Goal: Check status: Check status

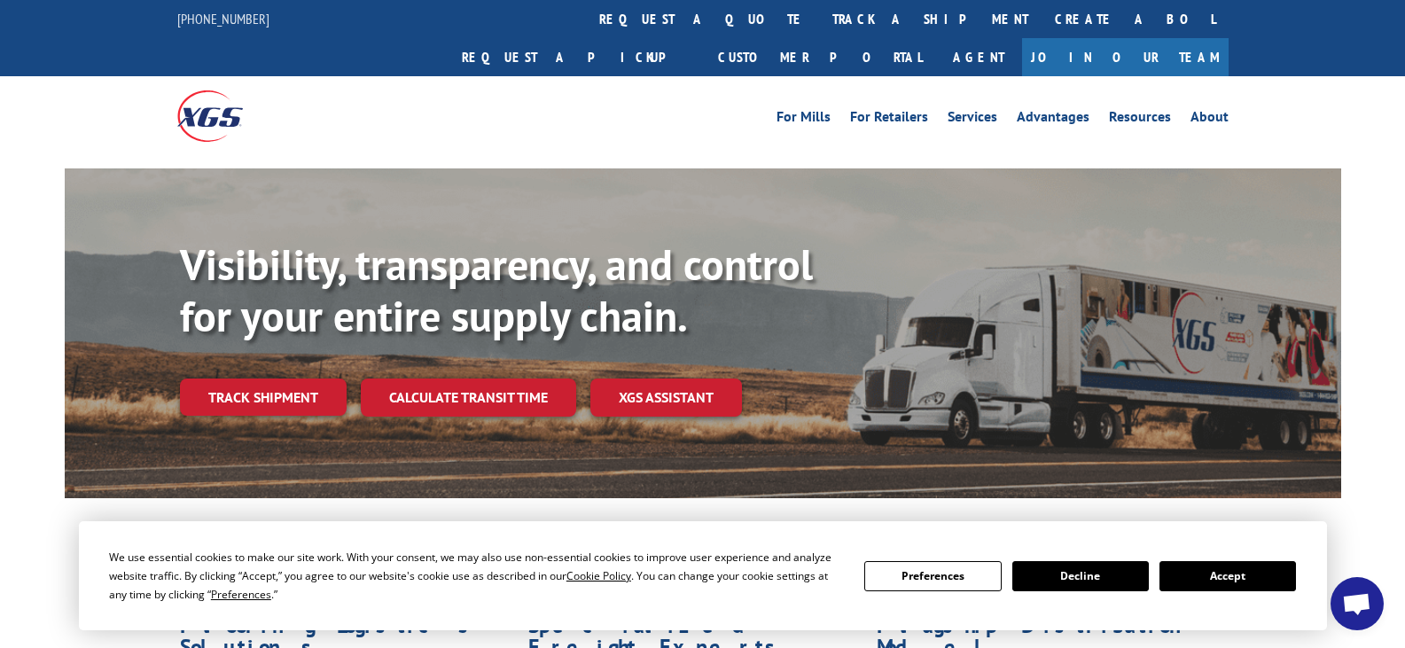
click at [1227, 582] on button "Accept" at bounding box center [1227, 576] width 136 height 30
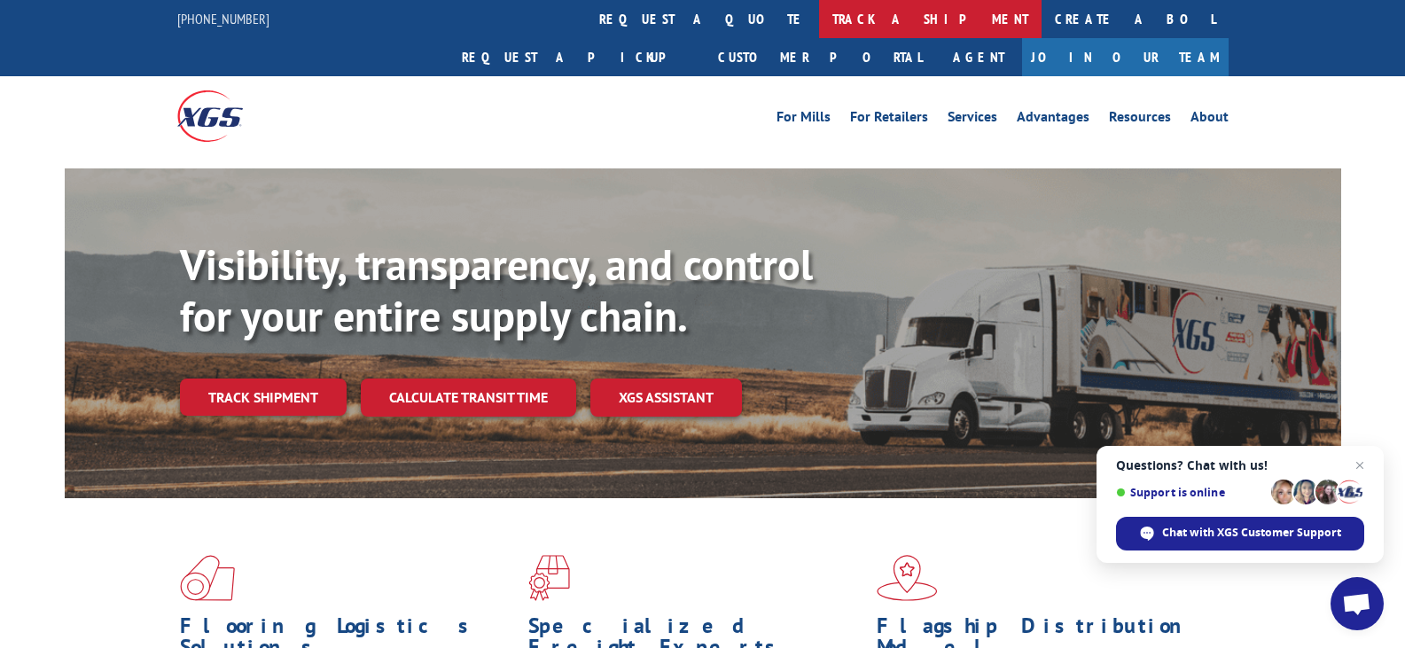
click at [819, 20] on link "track a shipment" at bounding box center [930, 19] width 222 height 38
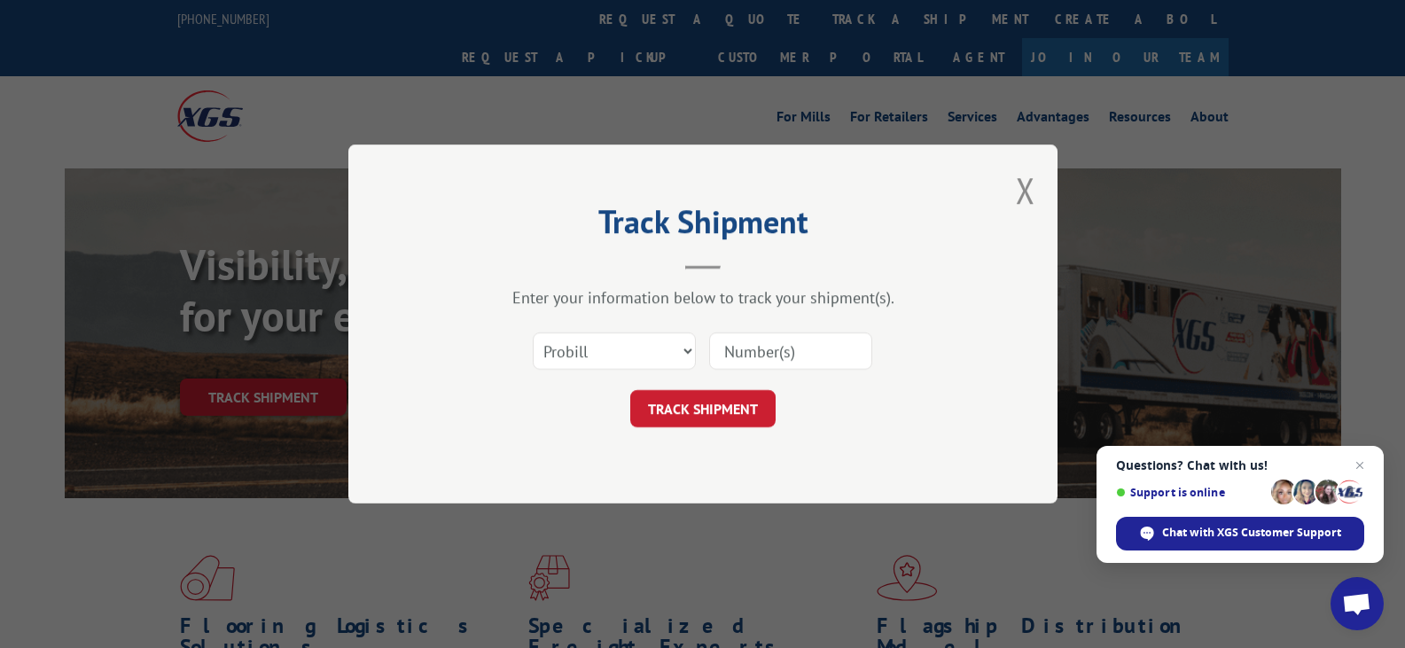
paste input "15908095"
type input "15908095"
click at [693, 420] on button "TRACK SHIPMENT" at bounding box center [702, 408] width 145 height 37
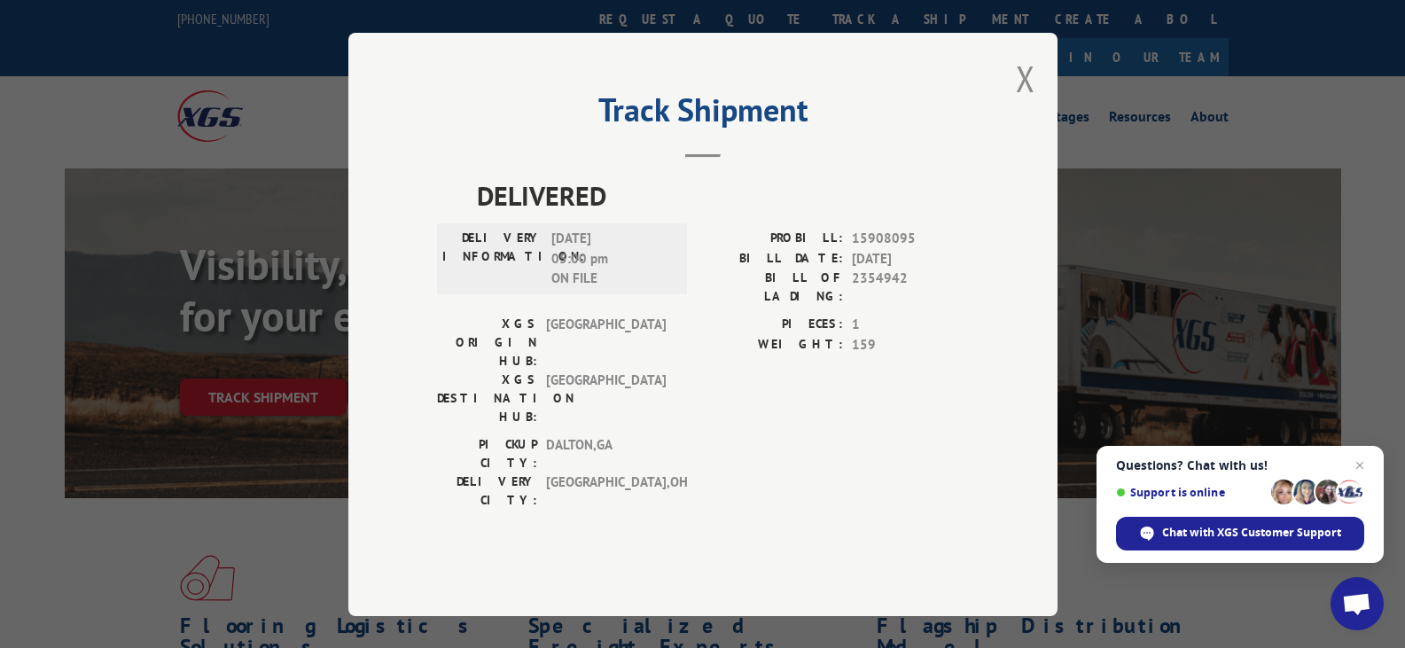
click at [1019, 102] on button "Close modal" at bounding box center [1025, 78] width 19 height 47
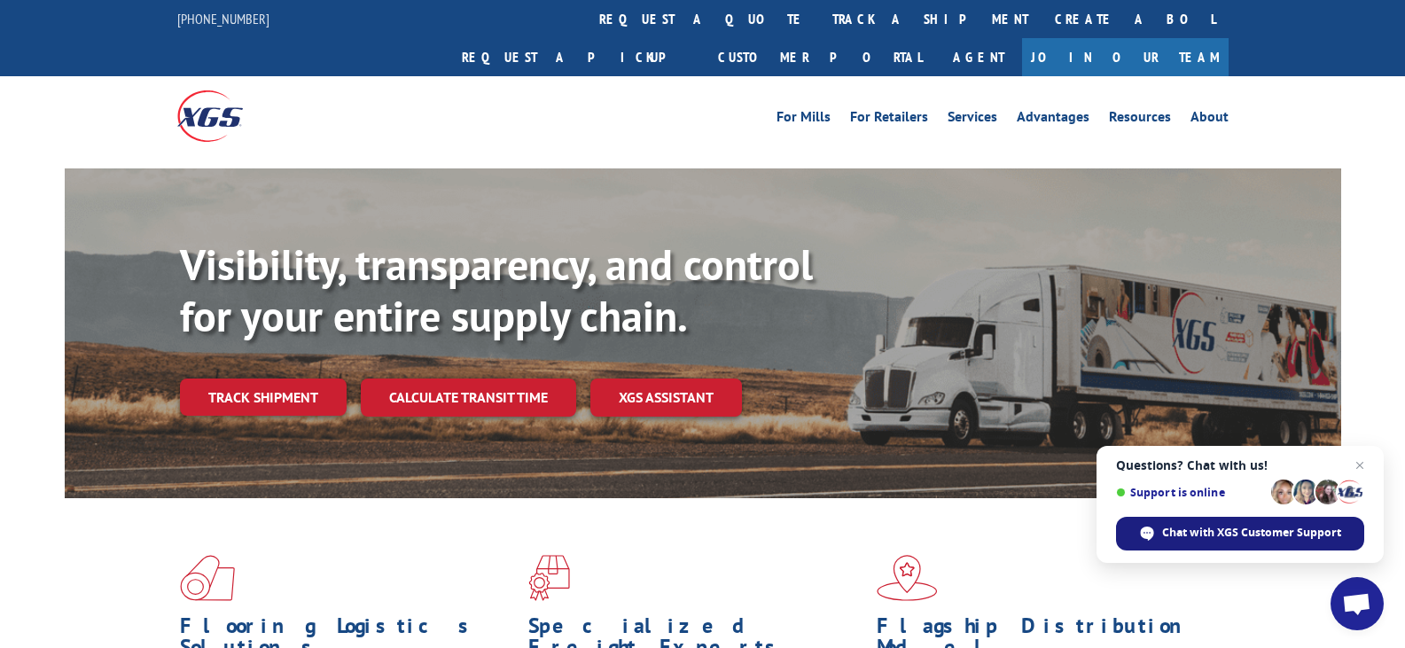
click at [1297, 535] on span "Chat with XGS Customer Support" at bounding box center [1251, 533] width 179 height 16
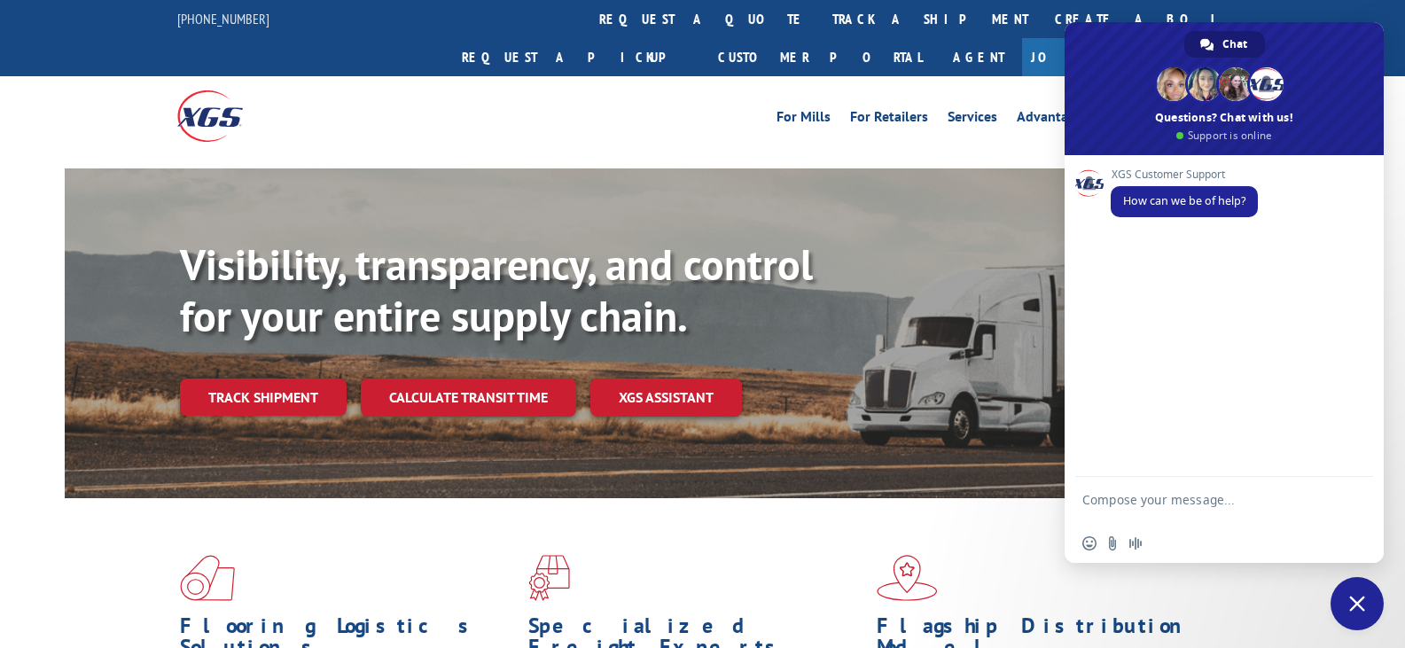
type textarea "15908095"
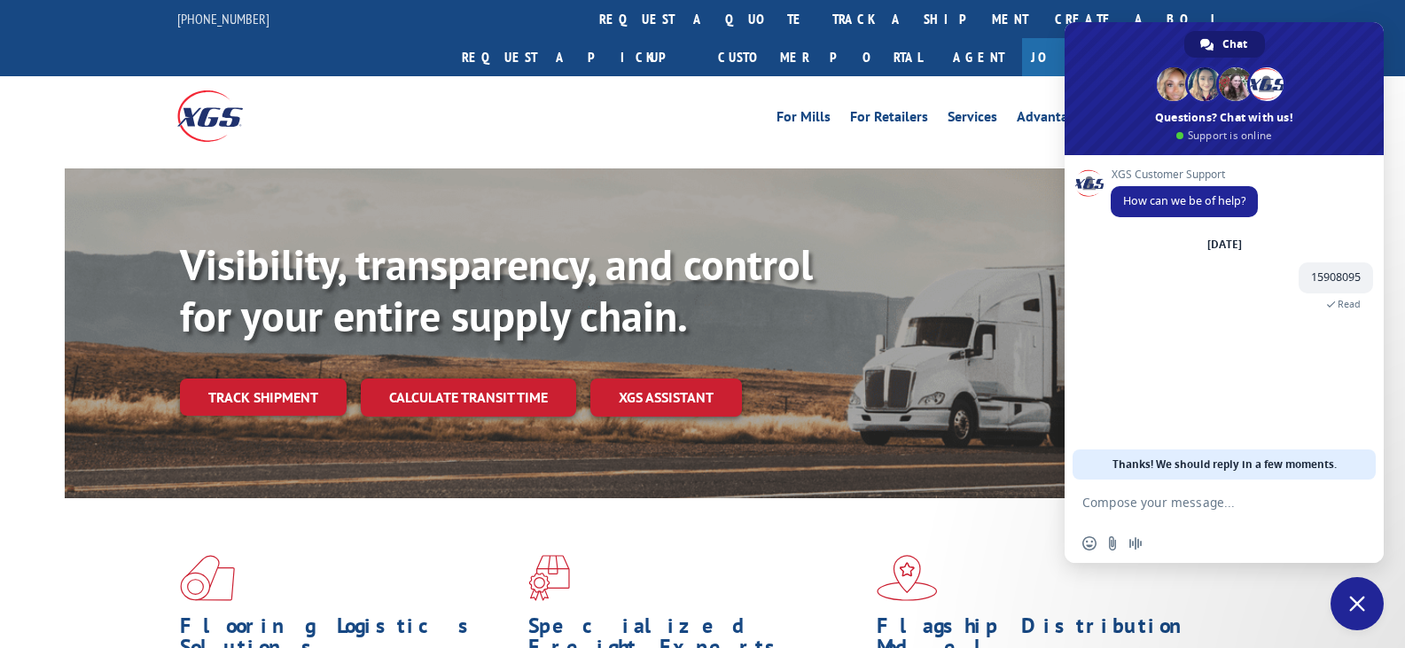
click at [1151, 346] on div "XGS Customer Support How can we be of help? [DATE] 15908095 A few seconds ago R…" at bounding box center [1242, 264] width 262 height 192
click at [365, 98] on div at bounding box center [308, 115] width 263 height 79
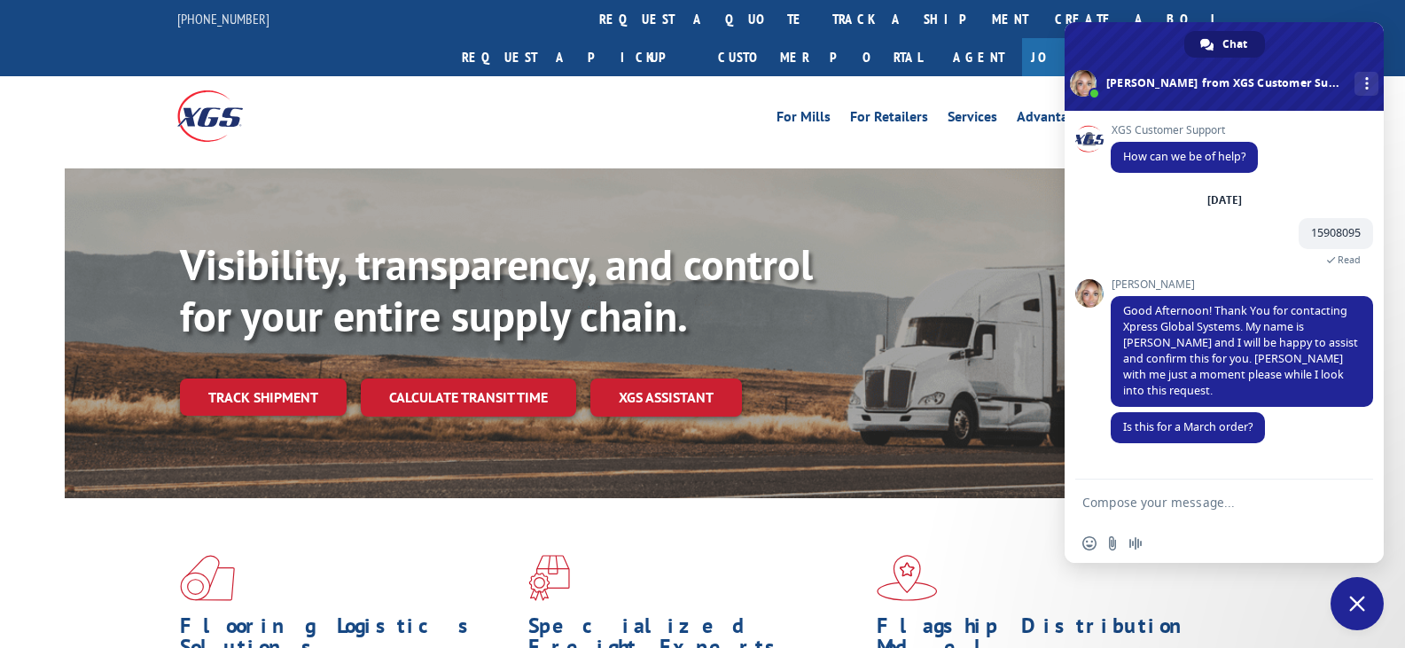
click at [1118, 502] on textarea "Compose your message..." at bounding box center [1204, 503] width 245 height 16
type textarea "this order was places on 08/25"
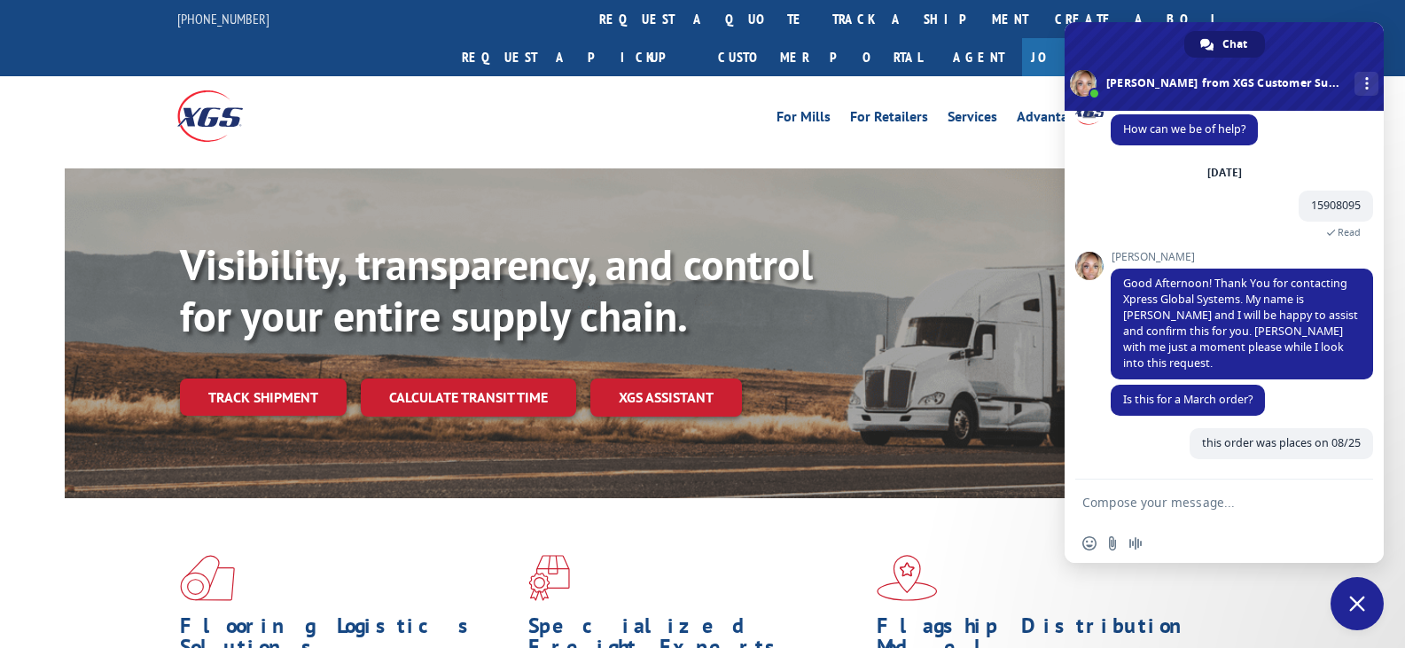
scroll to position [12, 0]
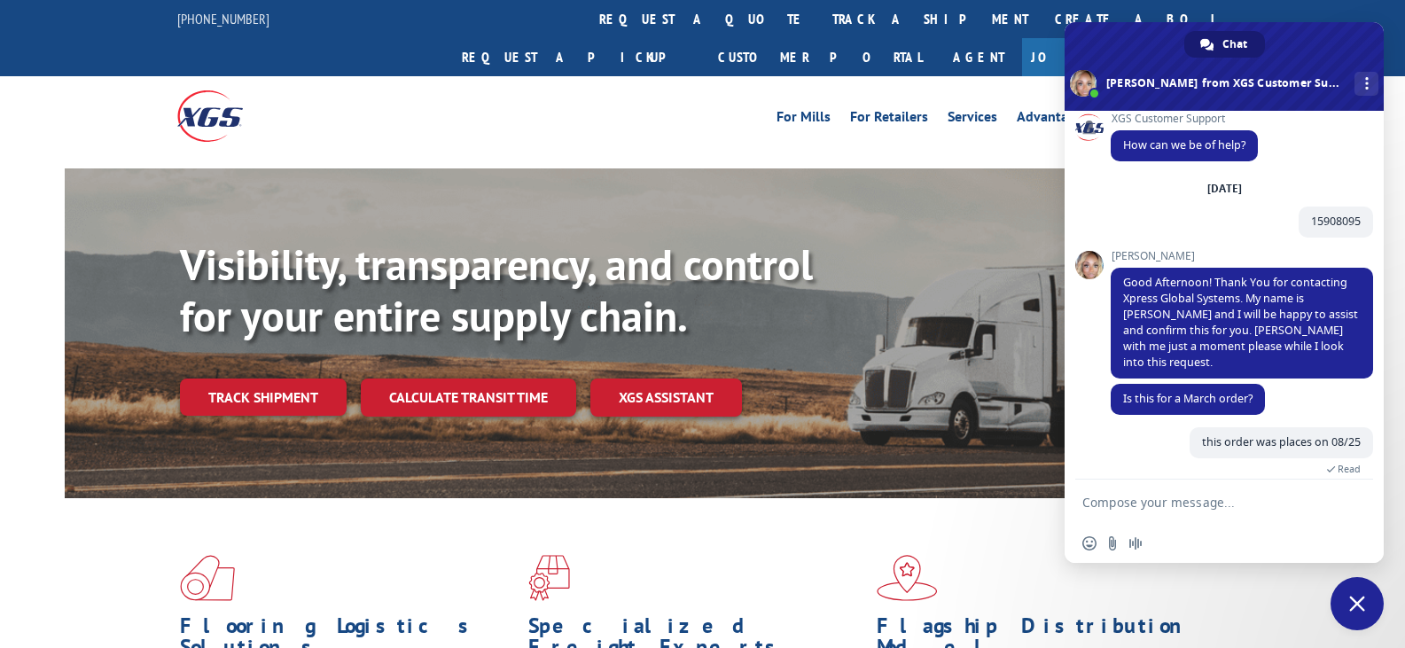
click at [1183, 500] on textarea "Compose your message..." at bounding box center [1204, 503] width 245 height 16
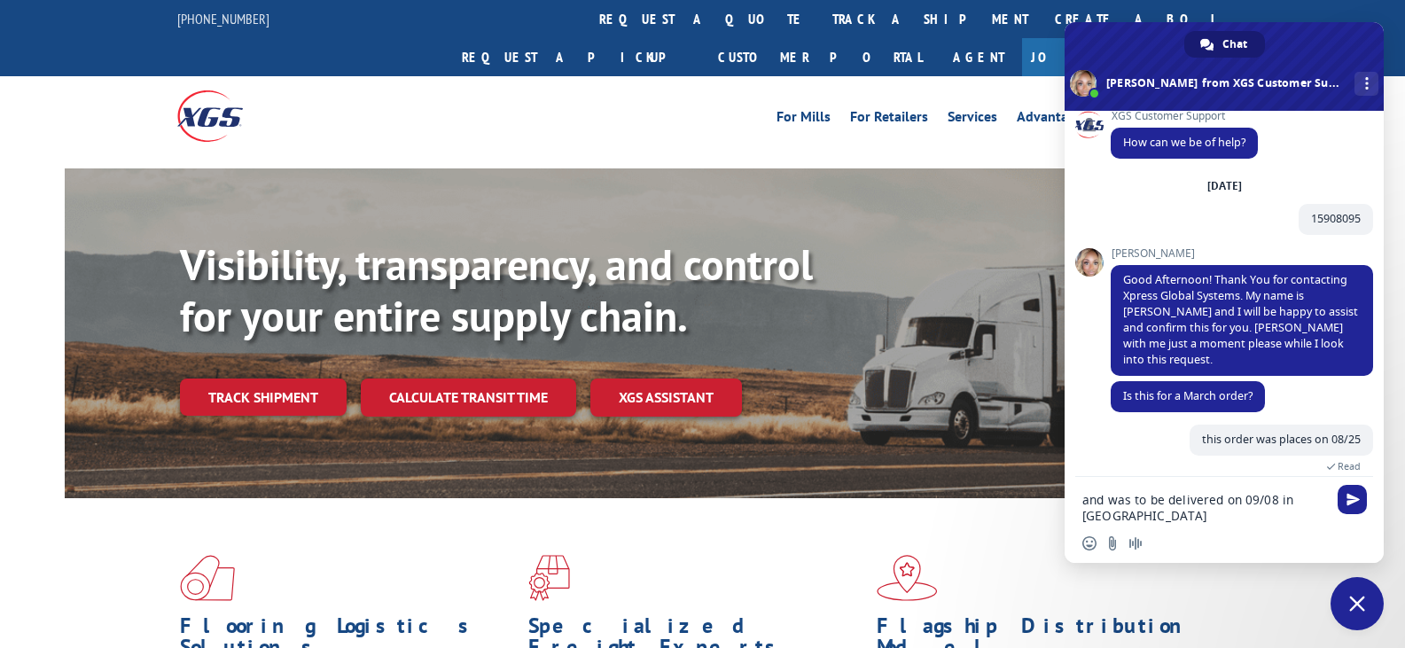
type textarea "and was to be delivered on 09/08 in [US_STATE]"
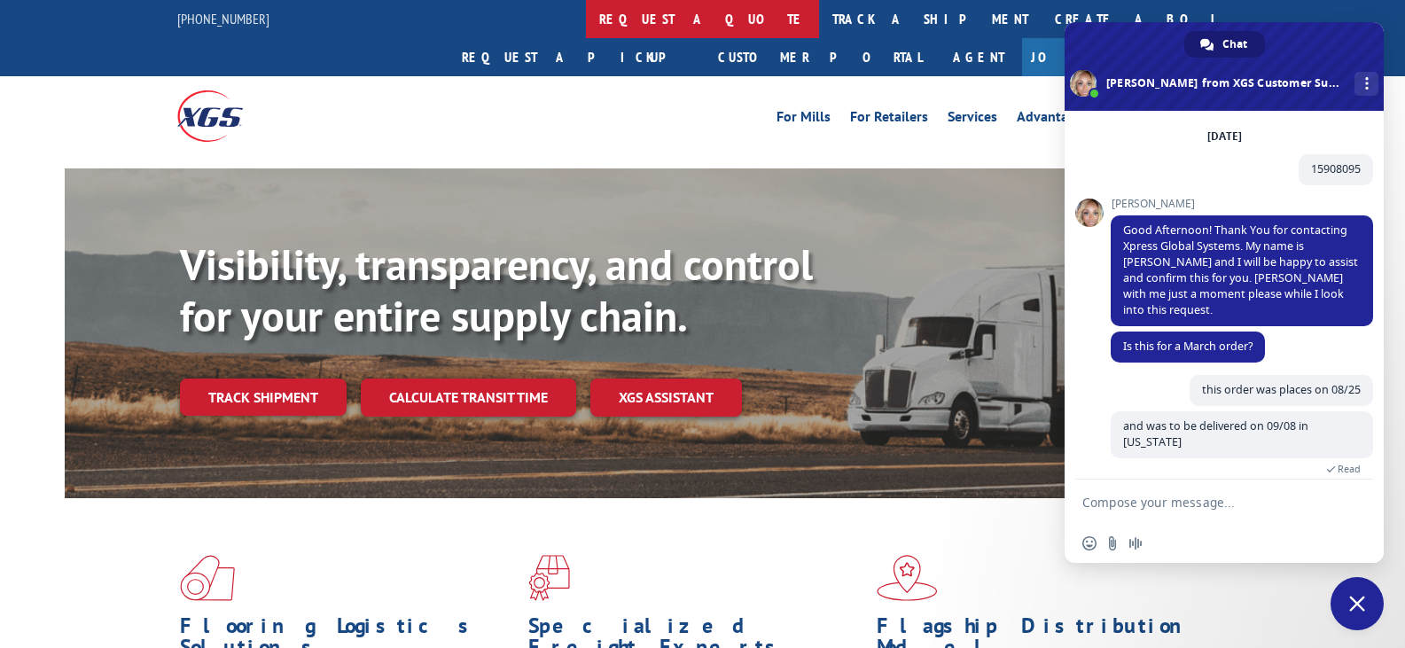
scroll to position [98, 0]
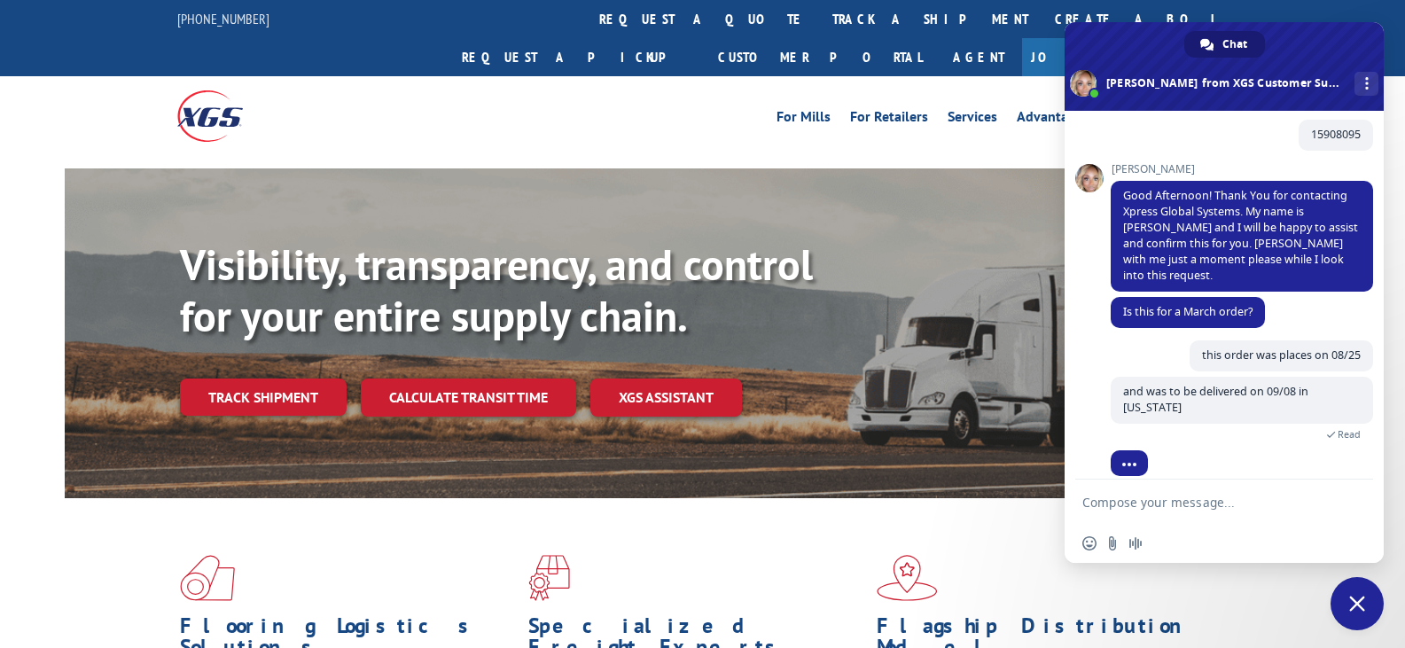
click at [1117, 502] on textarea "Compose your message..." at bounding box center [1204, 503] width 245 height 16
paste textarea "12813542"
type textarea "same issue with Por # 12813542"
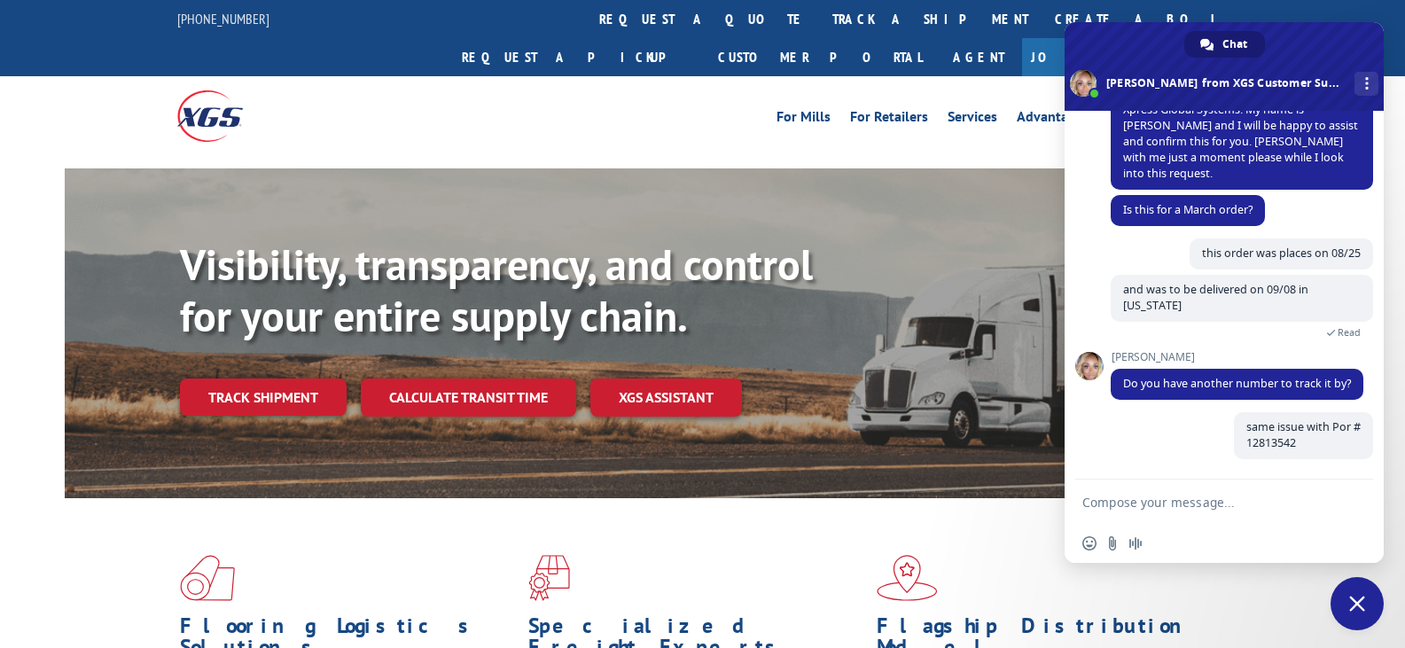
scroll to position [200, 0]
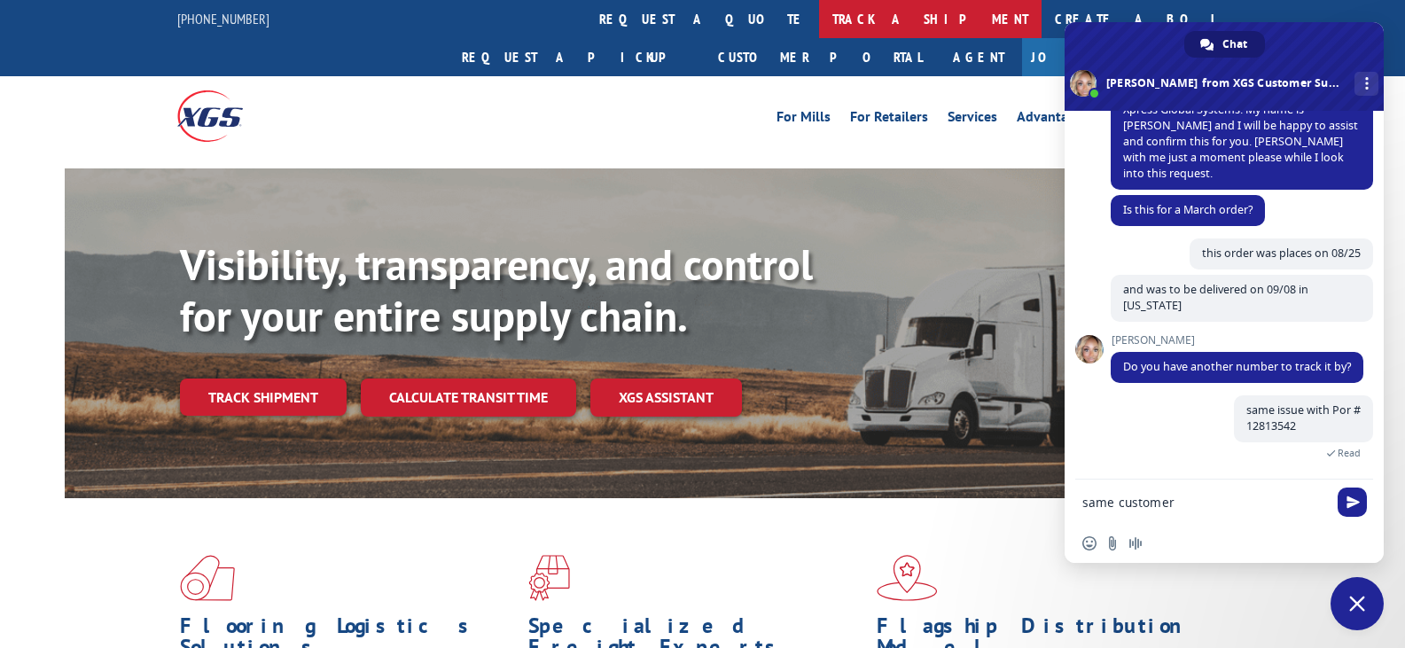
type textarea "same customer"
click at [1346, 506] on span "Send" at bounding box center [1352, 501] width 13 height 13
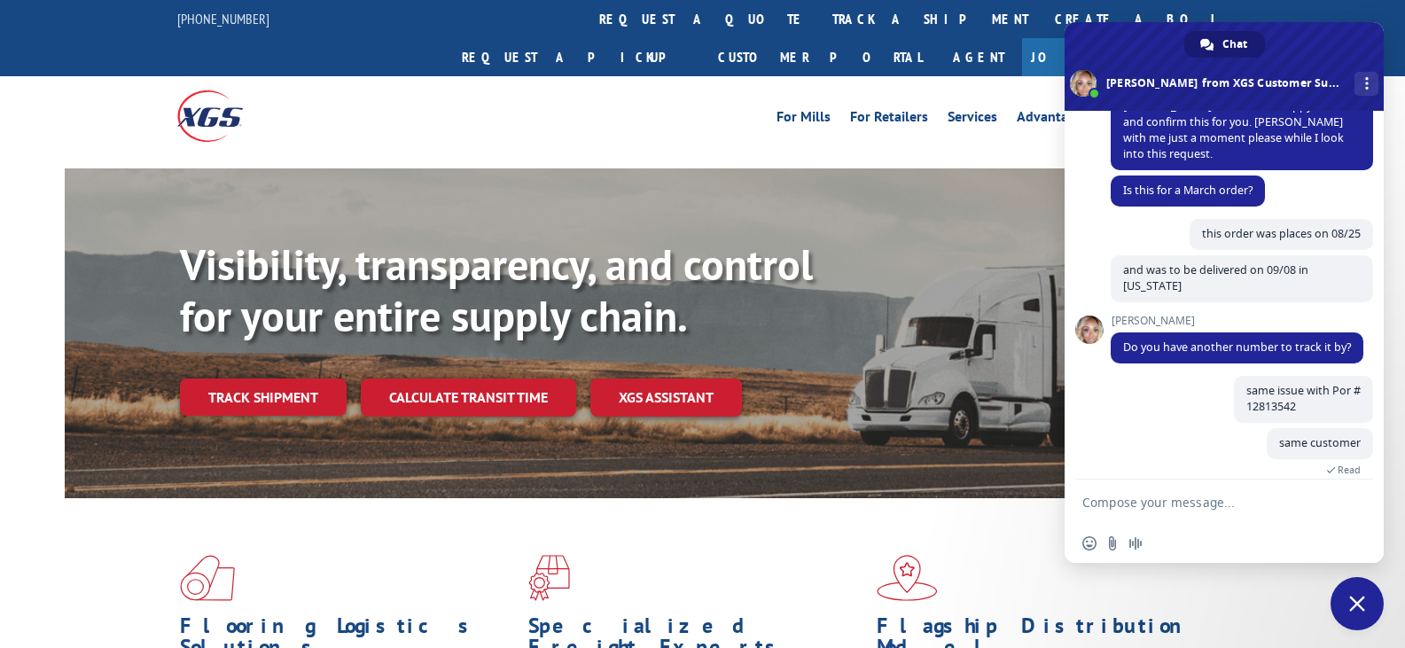
scroll to position [237, 0]
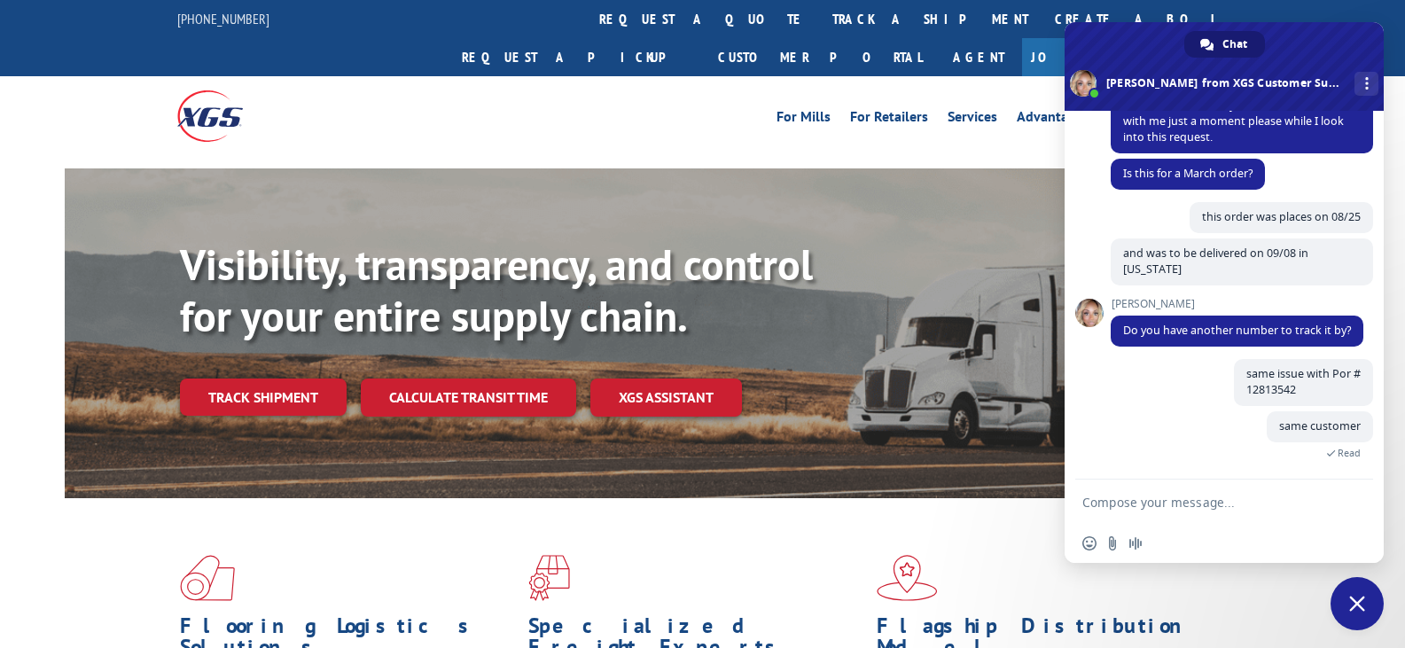
click at [1096, 498] on textarea "Compose your message..." at bounding box center [1204, 503] width 245 height 16
paste textarea "15908095"
type textarea "15908095"
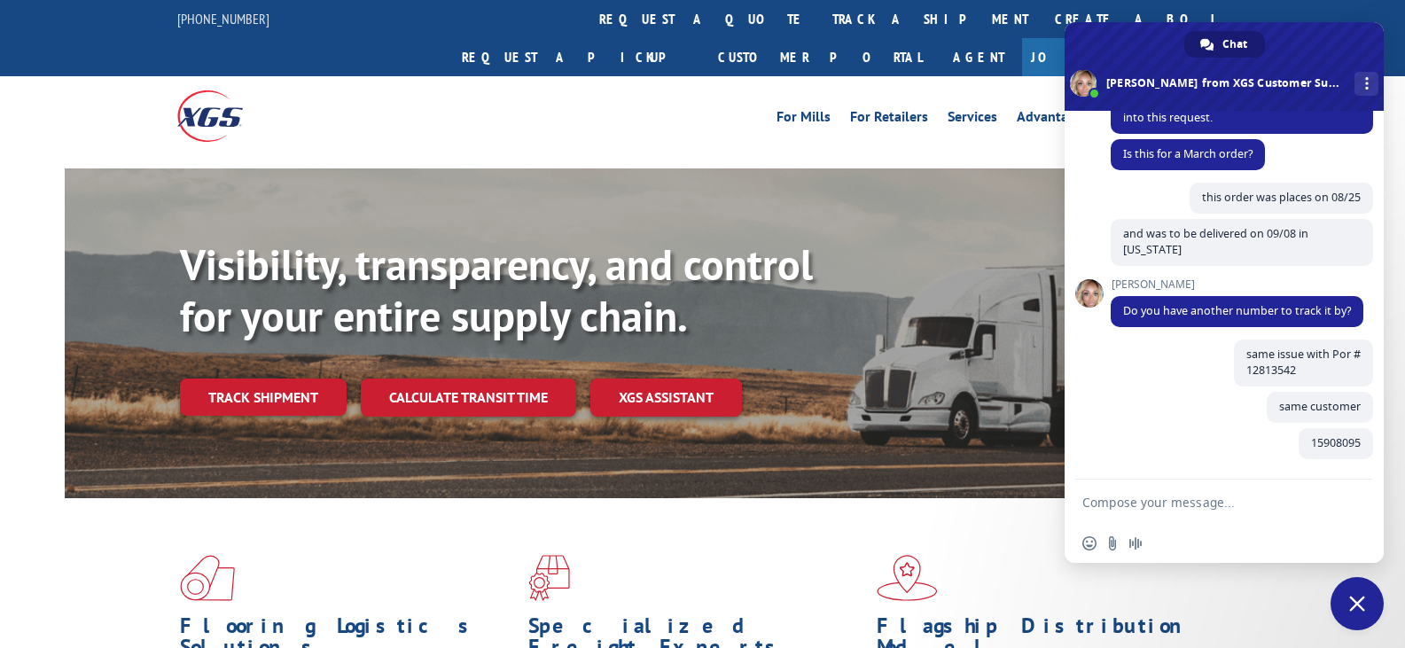
scroll to position [273, 0]
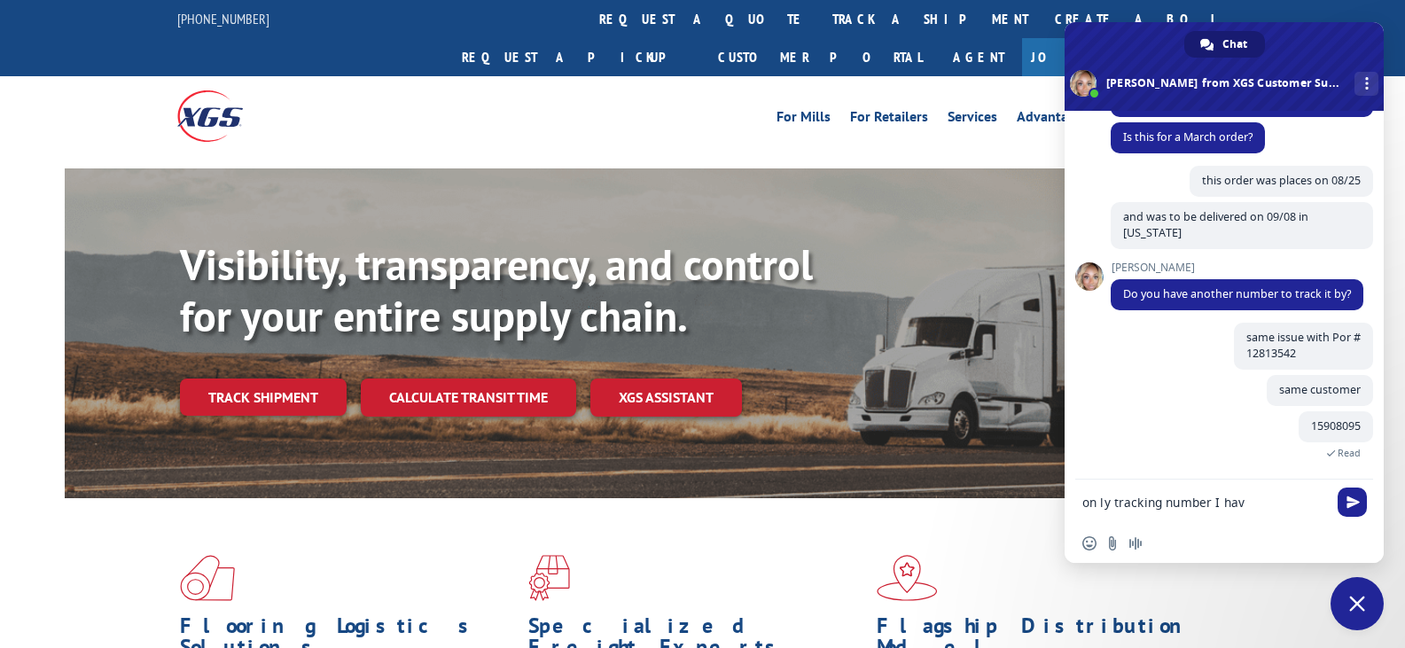
type textarea "on ly tracking number I have"
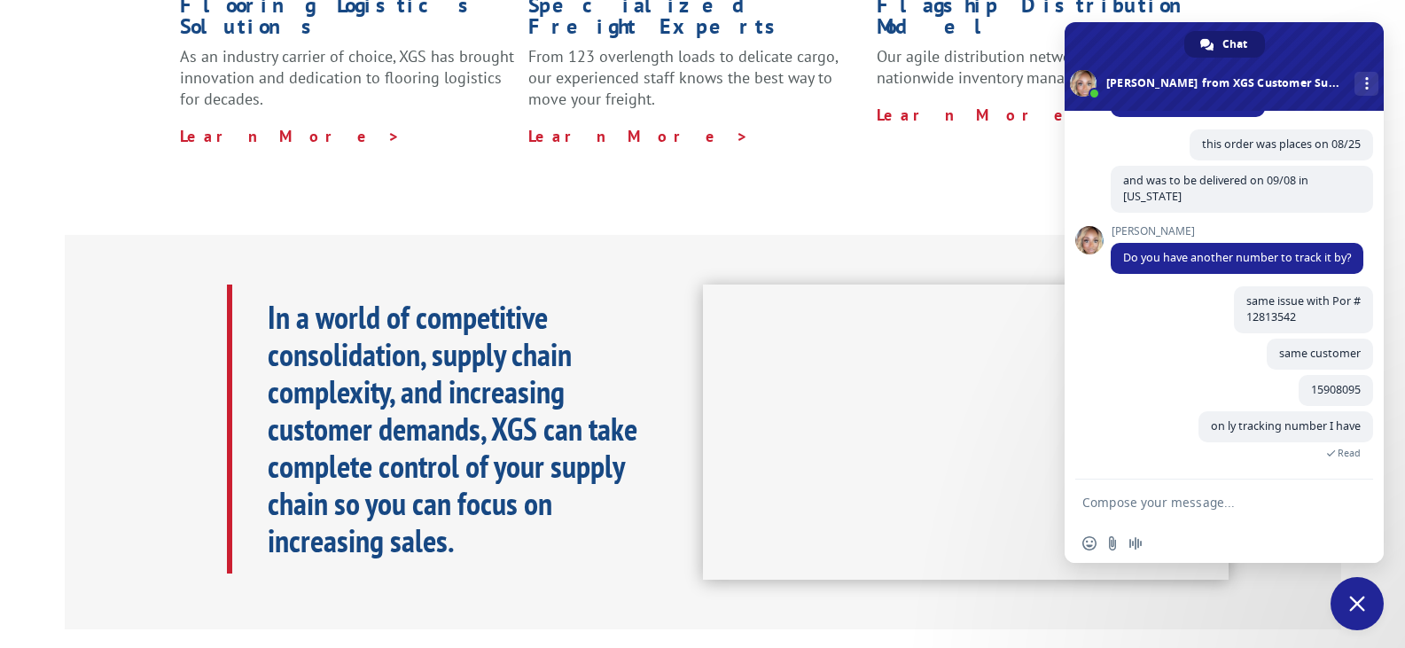
scroll to position [0, 0]
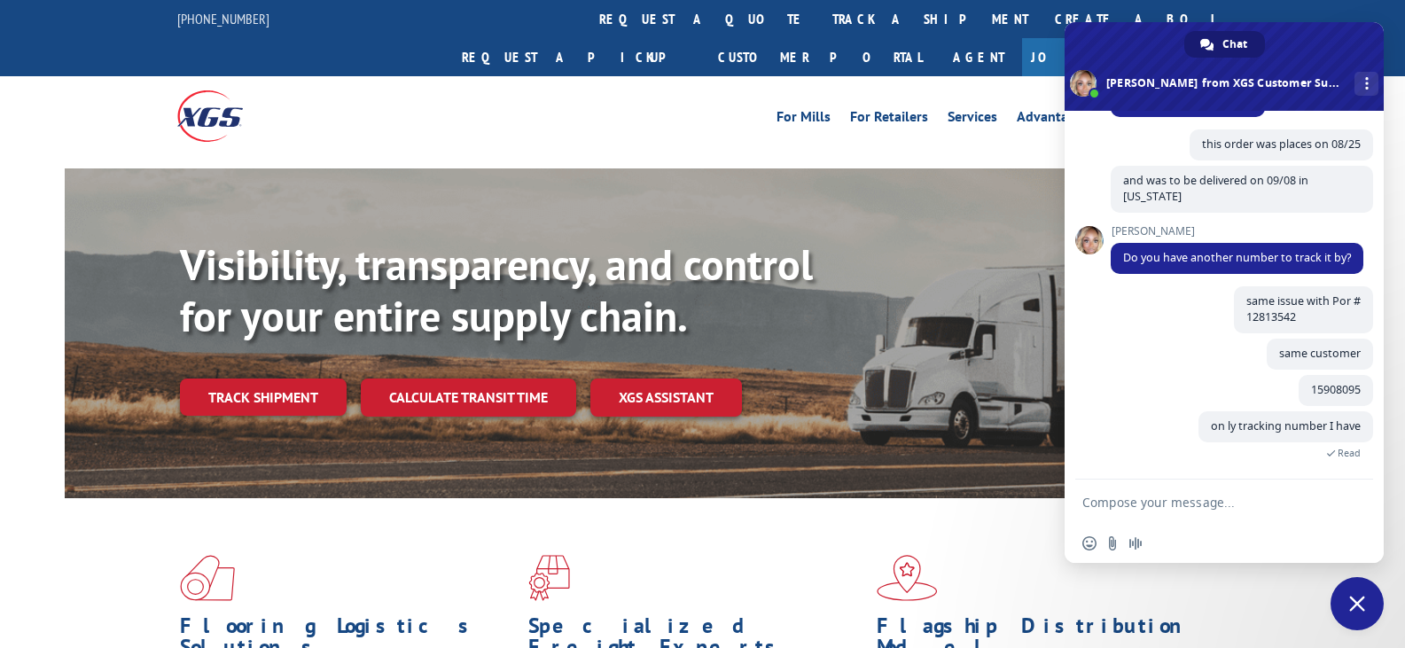
click at [670, 97] on div "For Mills For Retailers Services Advantages Resources About For Mills For Retai…" at bounding box center [702, 115] width 1051 height 79
click at [276, 378] on link "Track shipment" at bounding box center [263, 396] width 167 height 37
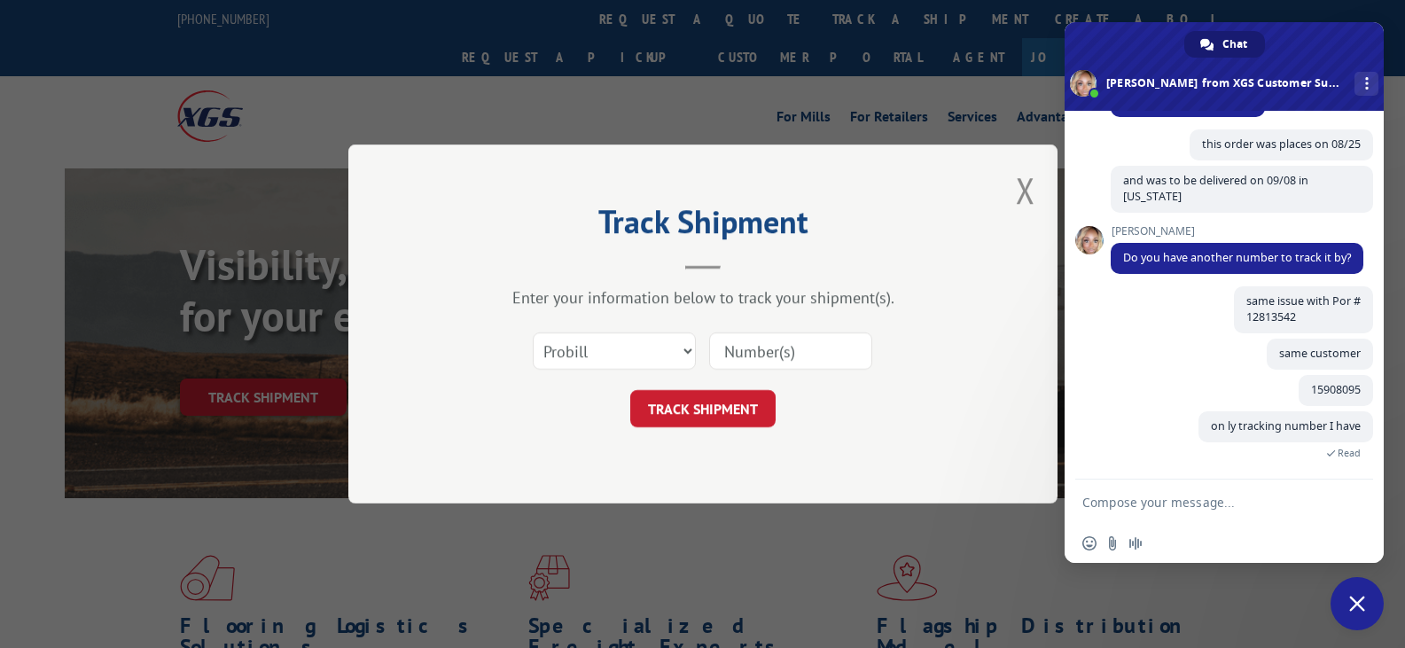
click at [763, 351] on input at bounding box center [790, 350] width 163 height 37
click at [772, 342] on input at bounding box center [790, 350] width 163 height 37
paste input "12813542"
type input "12813542"
click button "TRACK SHIPMENT" at bounding box center [702, 408] width 145 height 37
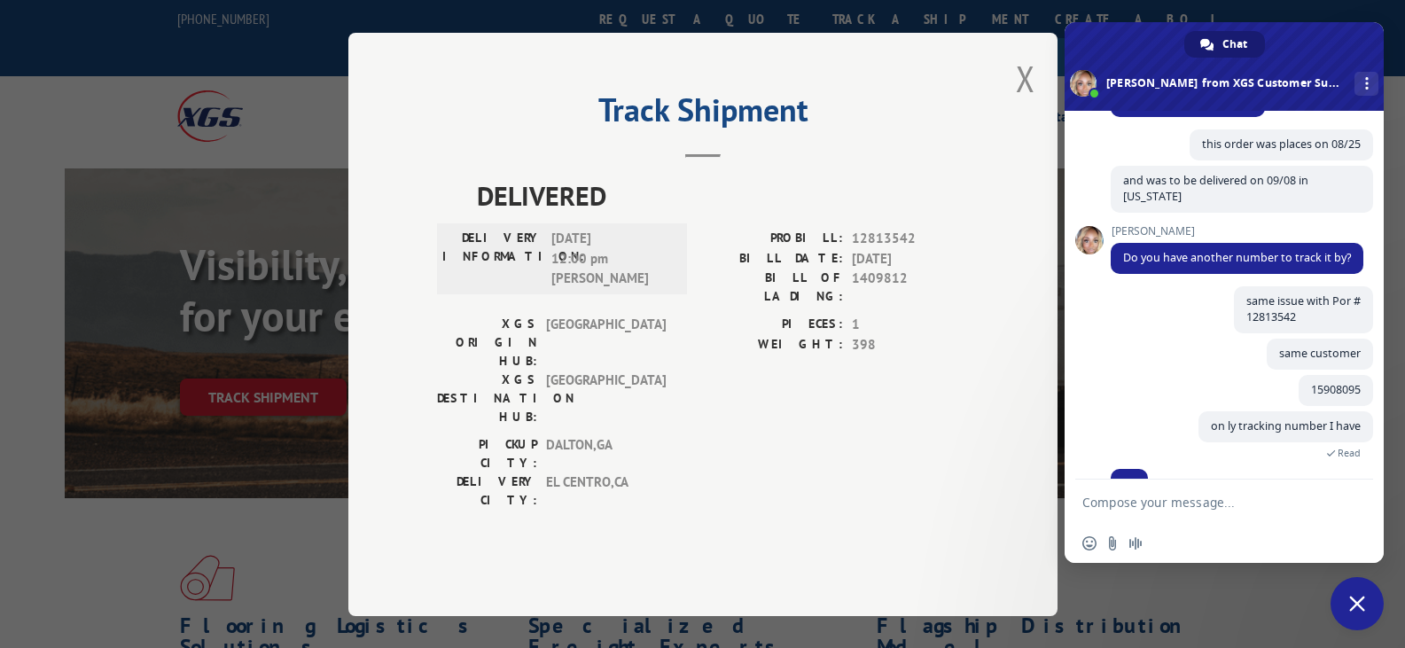
scroll to position [344, 0]
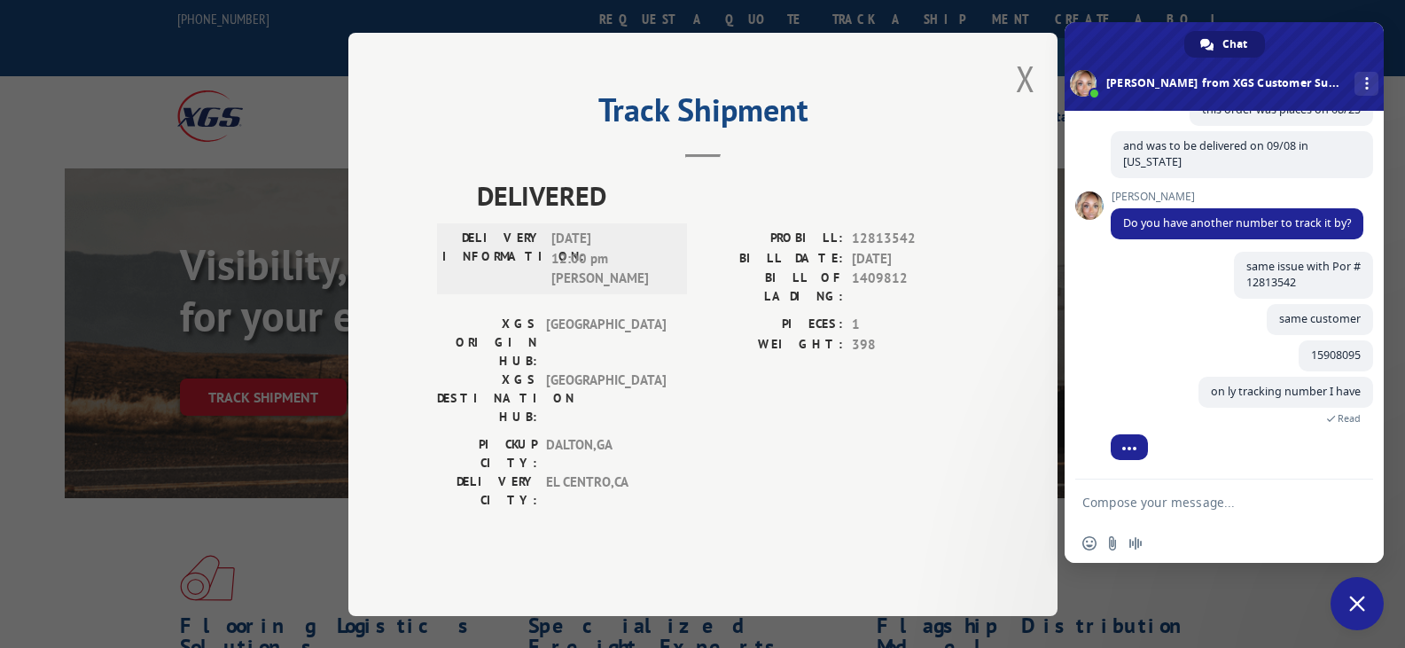
drag, startPoint x: 1025, startPoint y: 113, endPoint x: 872, endPoint y: 398, distance: 322.8
click at [878, 391] on div "Track Shipment DELIVERED DELIVERY INFORMATION: [DATE] 12:00 pm [PERSON_NAME]: 1…" at bounding box center [702, 324] width 709 height 583
click at [1121, 495] on textarea "Compose your message..." at bounding box center [1204, 503] width 245 height 16
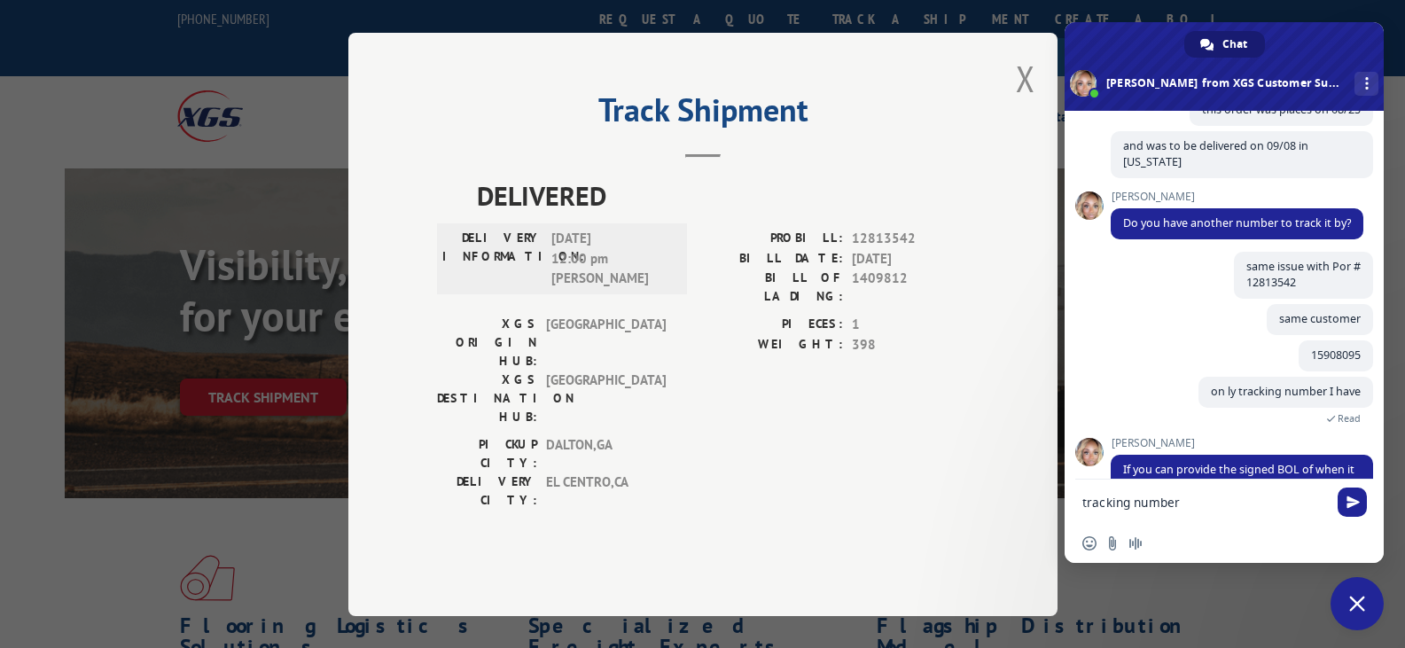
scroll to position [386, 0]
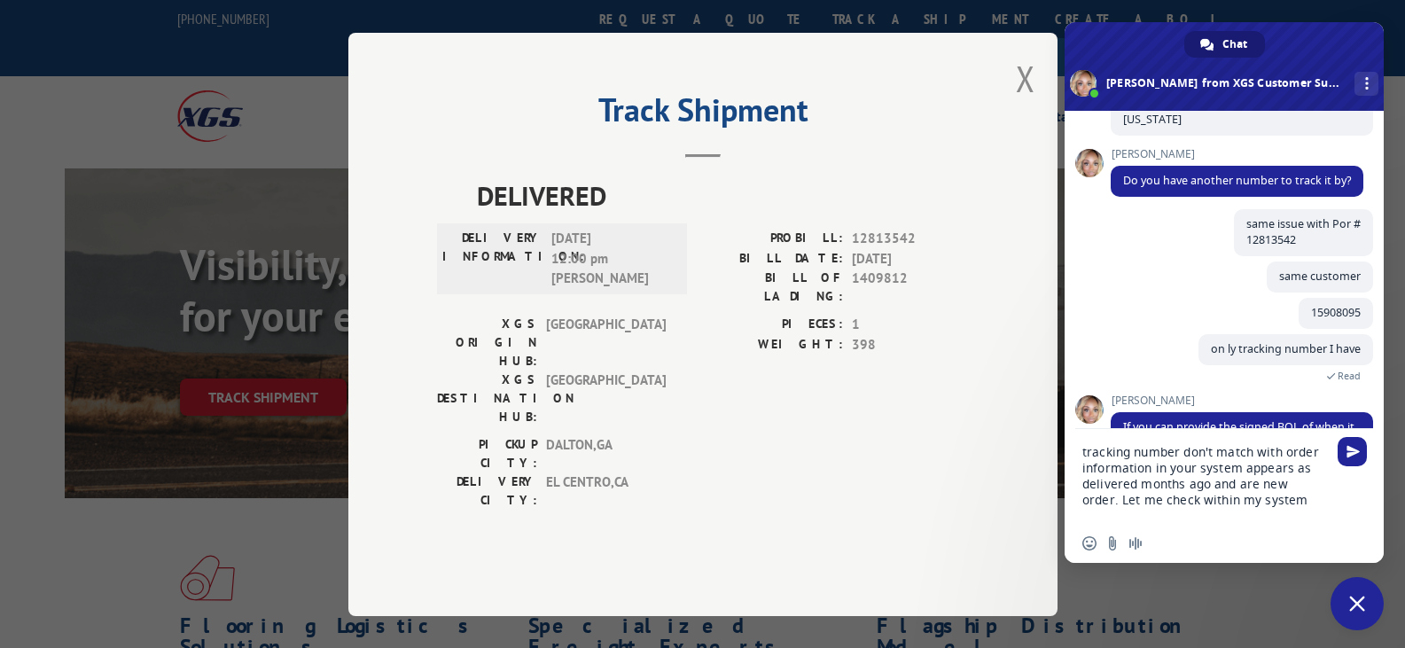
type textarea "tracking number don't match with order information in your system appears as de…"
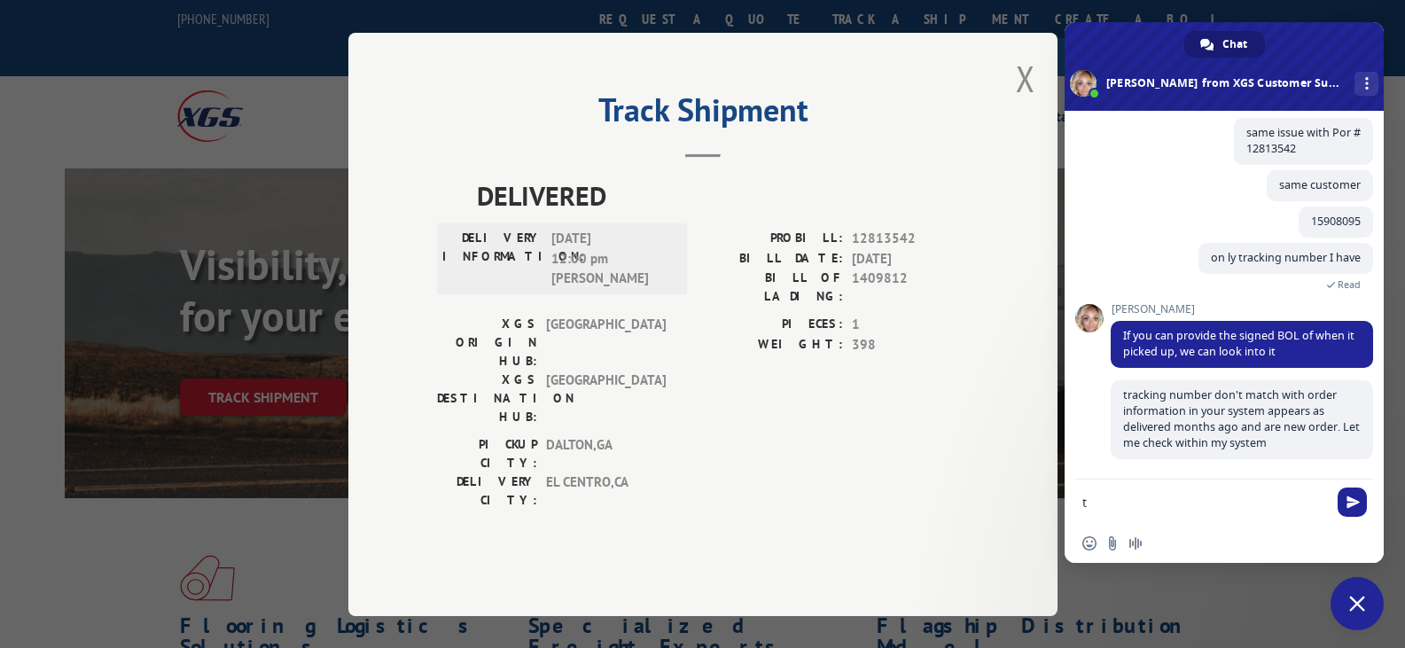
scroll to position [478, 0]
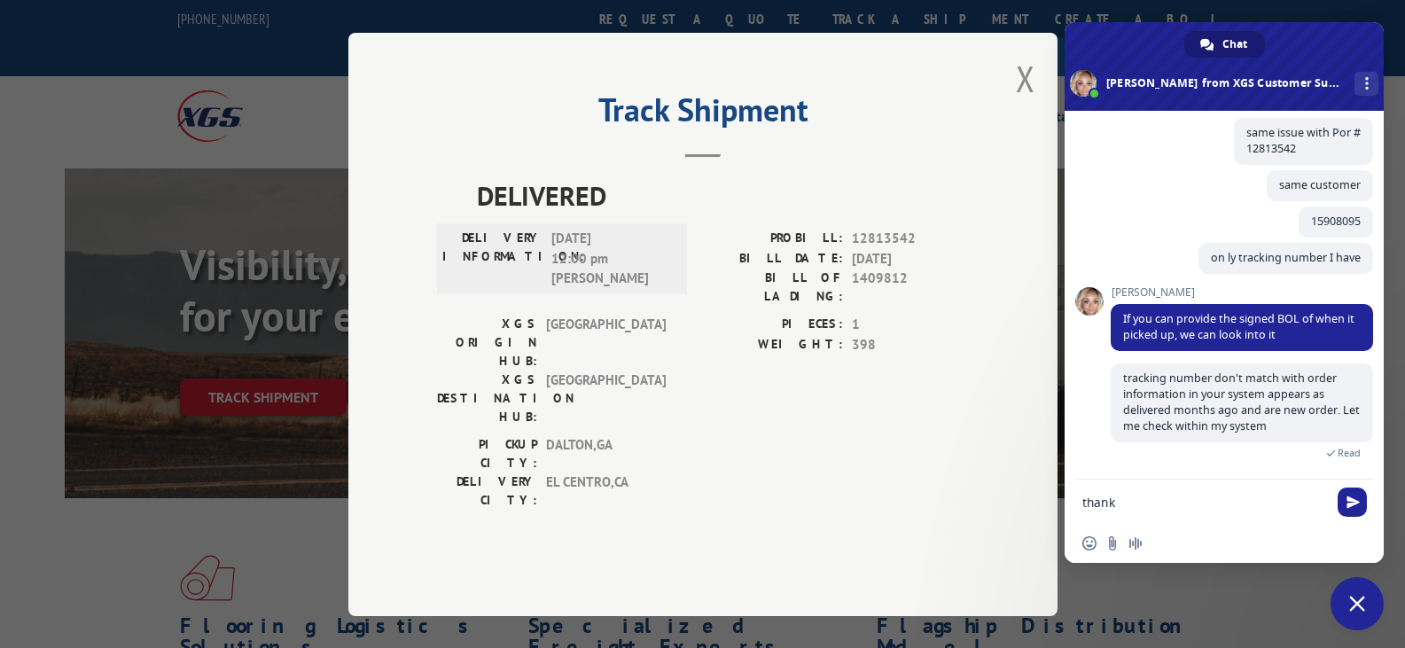
type textarea "thanks"
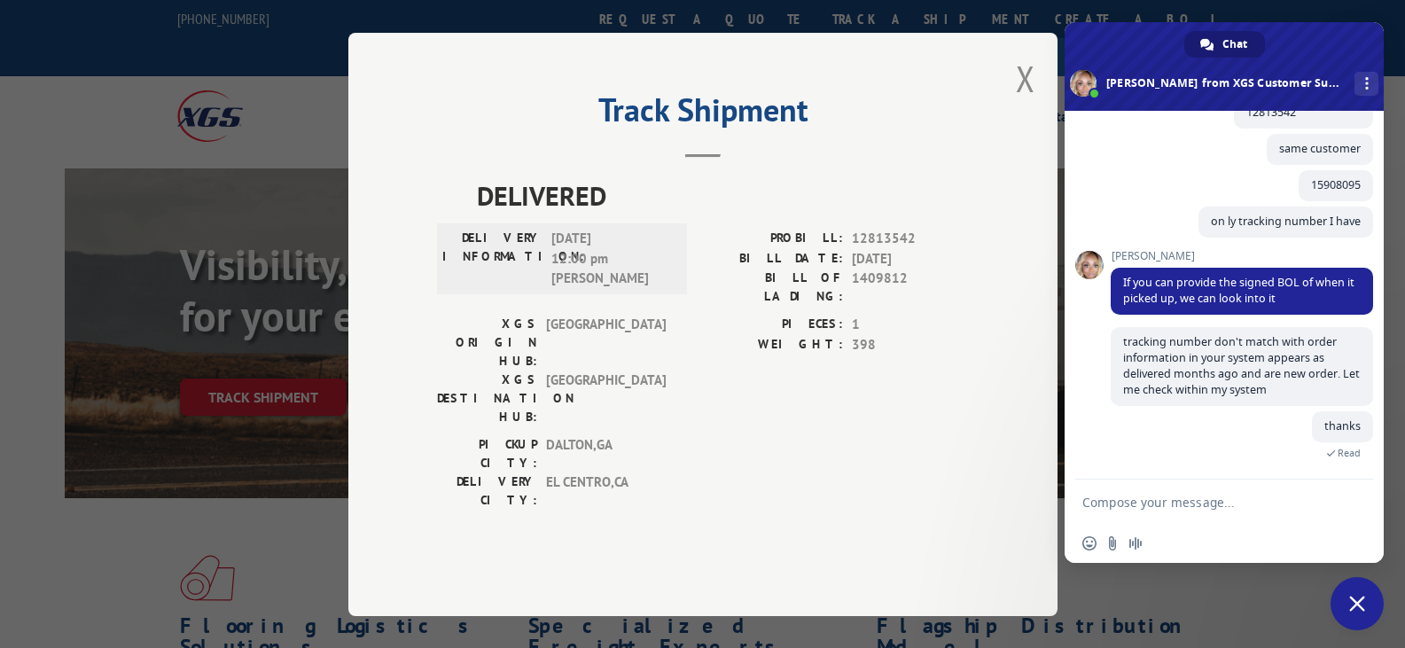
scroll to position [514, 0]
click at [1359, 607] on span "Close chat" at bounding box center [1357, 604] width 16 height 16
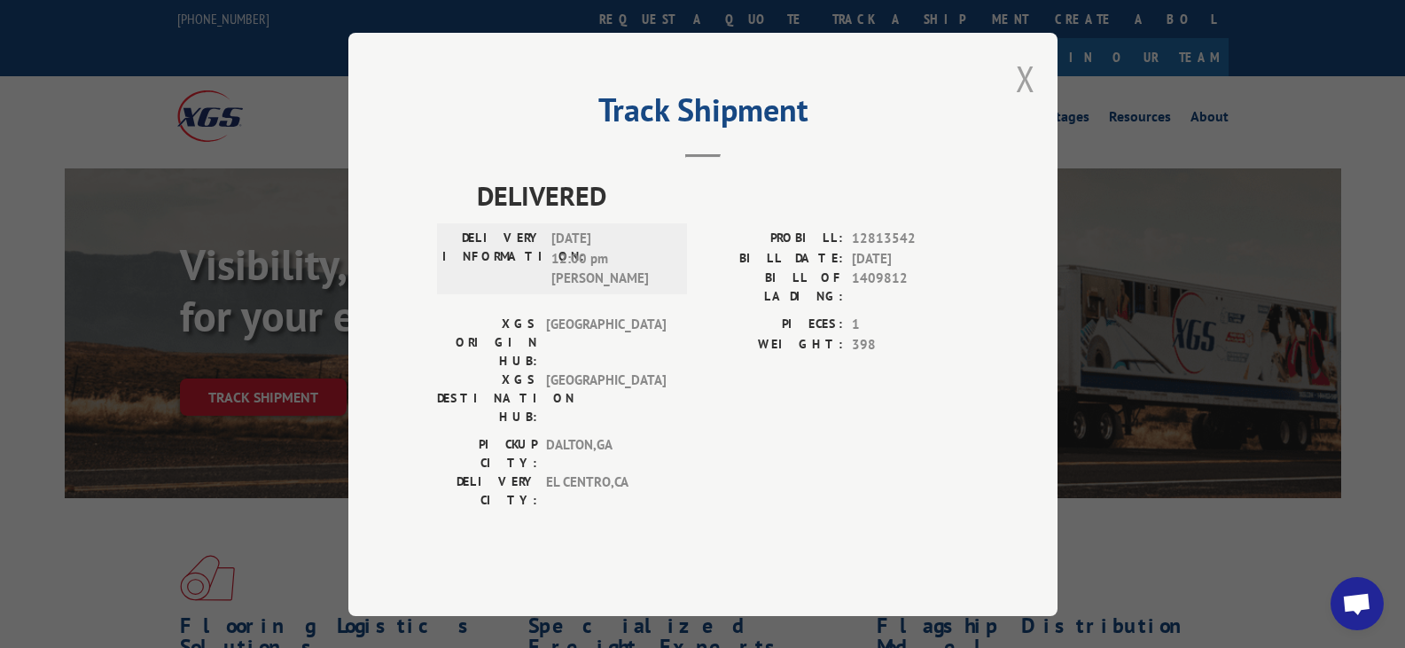
click at [1025, 102] on button "Close modal" at bounding box center [1025, 78] width 19 height 47
